Goal: Navigation & Orientation: Understand site structure

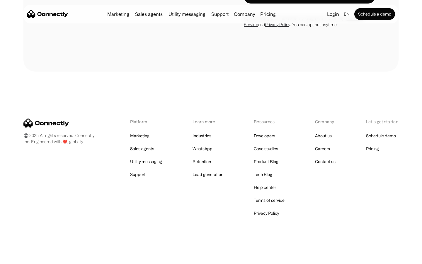
scroll to position [1544, 0]
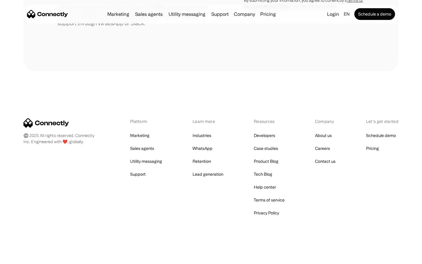
scroll to position [272, 0]
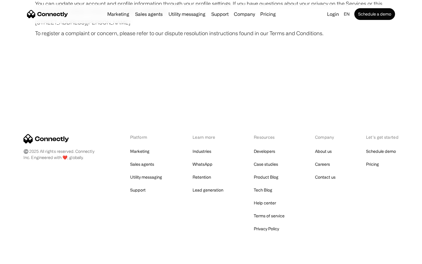
scroll to position [3410, 0]
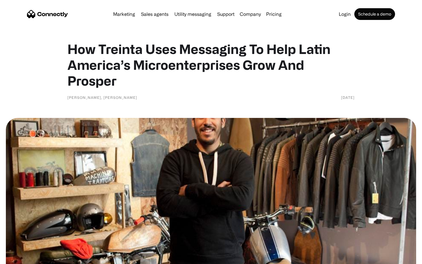
scroll to position [1078, 0]
